Goal: Find specific page/section: Find specific page/section

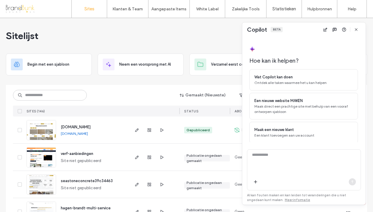
click at [356, 29] on icon "button" at bounding box center [356, 29] width 5 height 5
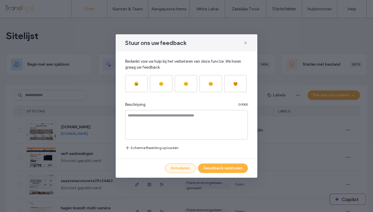
click at [186, 168] on button "Annuleren" at bounding box center [180, 167] width 31 height 9
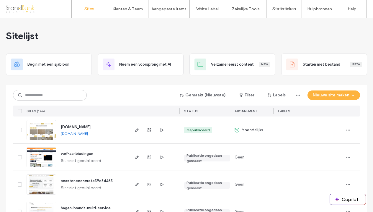
click at [81, 126] on span "www.seastone.nl" at bounding box center [76, 127] width 30 height 4
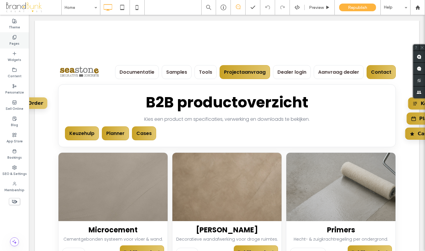
click at [16, 42] on label "Pages" at bounding box center [14, 43] width 10 height 7
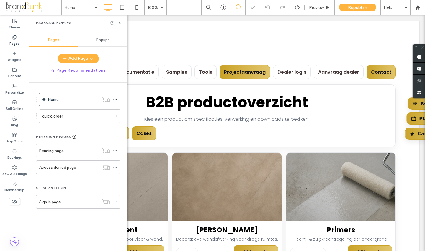
click at [57, 116] on label "quick_order" at bounding box center [52, 116] width 21 height 10
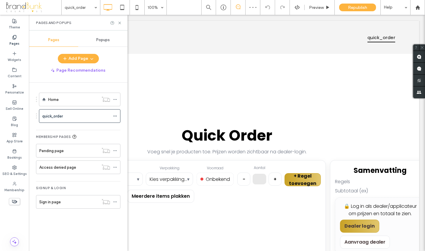
click at [120, 23] on div at bounding box center [212, 125] width 425 height 251
click at [119, 23] on div at bounding box center [212, 125] width 425 height 251
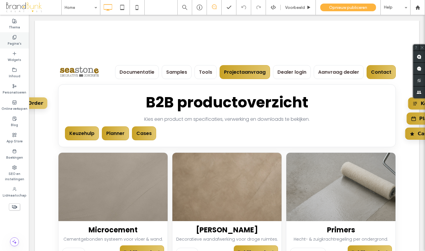
click at [15, 44] on label "Pagina's" at bounding box center [15, 43] width 14 height 7
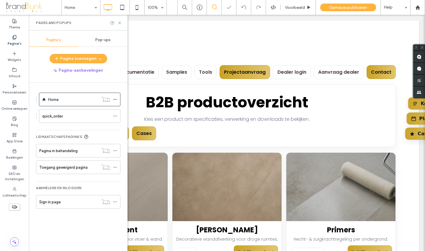
click at [60, 115] on label "quick_order" at bounding box center [52, 116] width 21 height 10
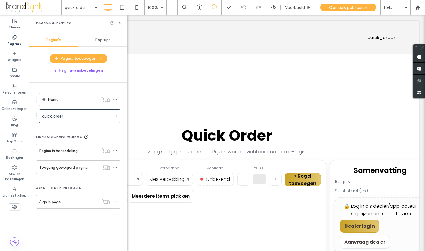
click at [174, 161] on div at bounding box center [212, 125] width 425 height 251
click at [173, 161] on div at bounding box center [212, 125] width 425 height 251
click at [170, 180] on div at bounding box center [212, 125] width 425 height 251
